Goal: Find specific page/section

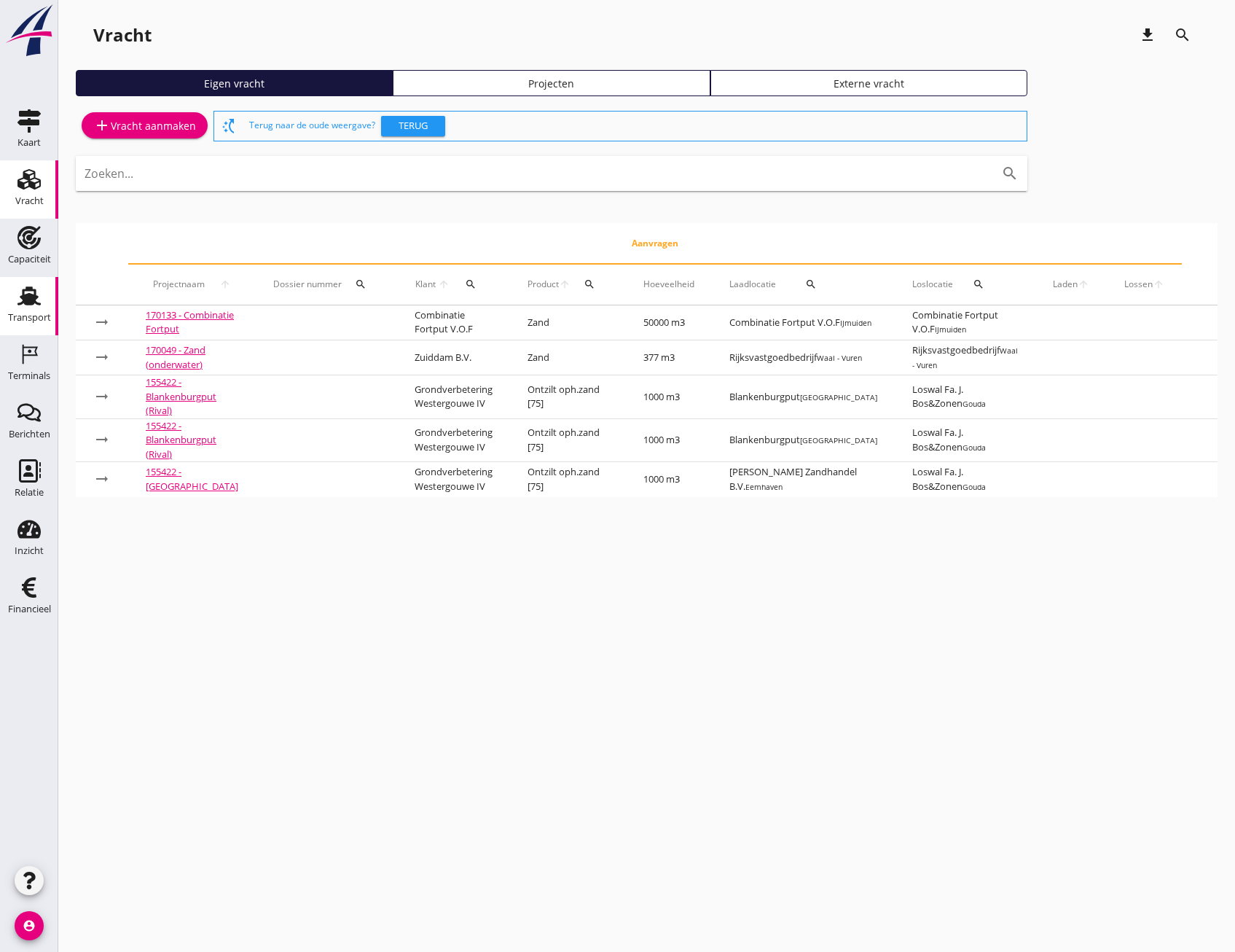
click at [33, 317] on div "Transport" at bounding box center [30, 317] width 43 height 9
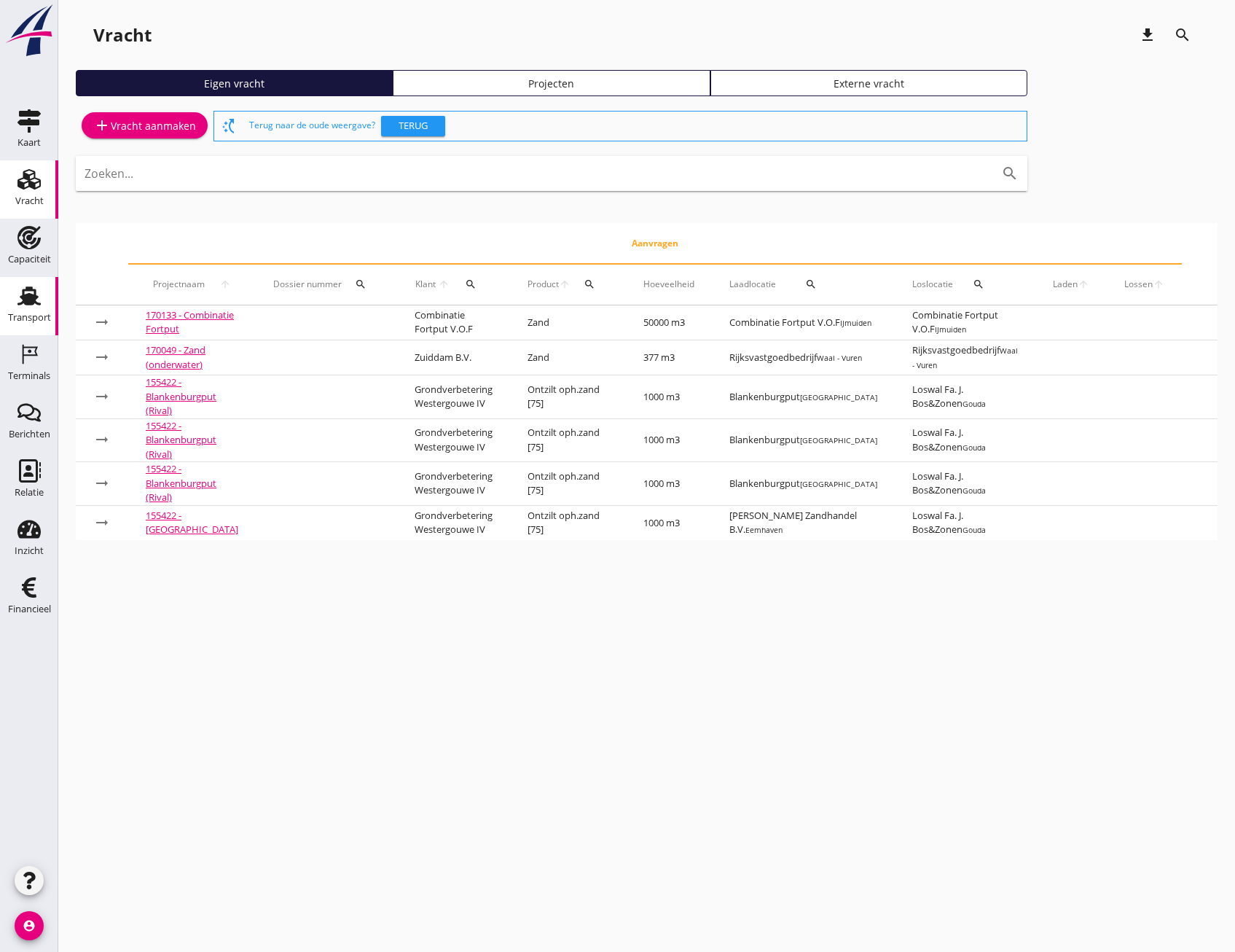
click at [8, 304] on link "Transport Transport" at bounding box center [29, 306] width 58 height 58
